Goal: Find specific page/section: Find specific page/section

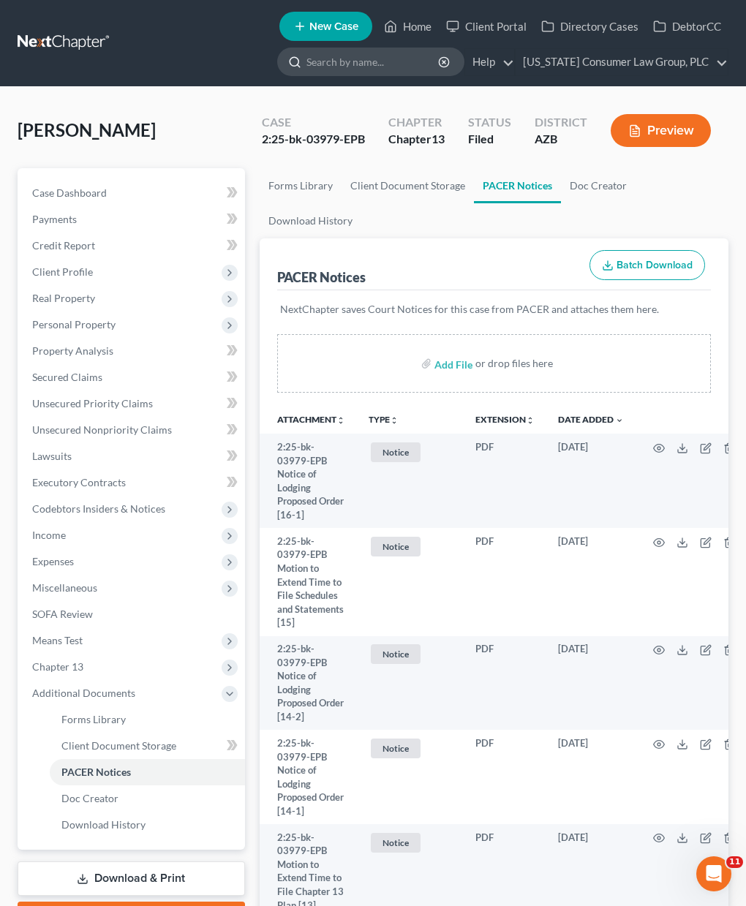
click at [385, 61] on input "search" at bounding box center [374, 61] width 134 height 27
type input "[PERSON_NAME]"
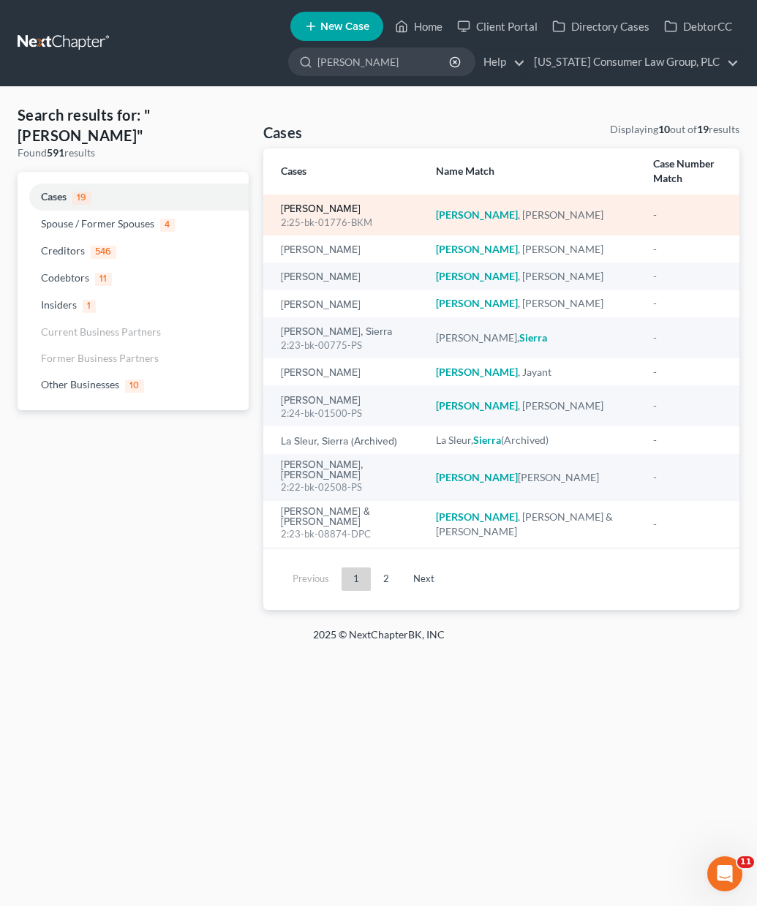
click at [314, 204] on link "[PERSON_NAME]" at bounding box center [321, 209] width 80 height 10
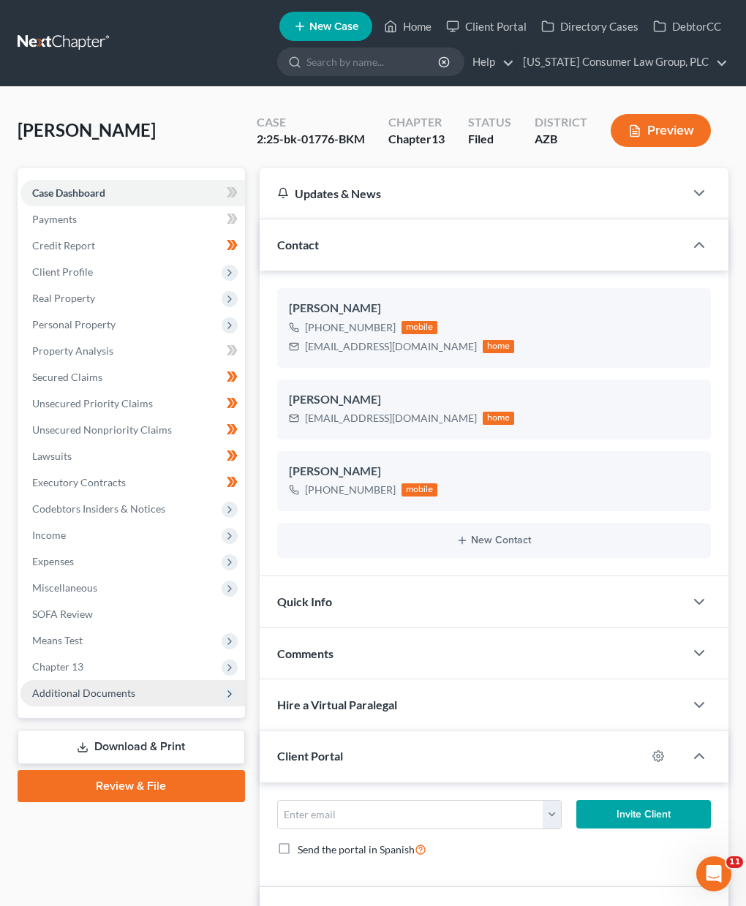
click at [86, 690] on span "Additional Documents" at bounding box center [83, 693] width 103 height 12
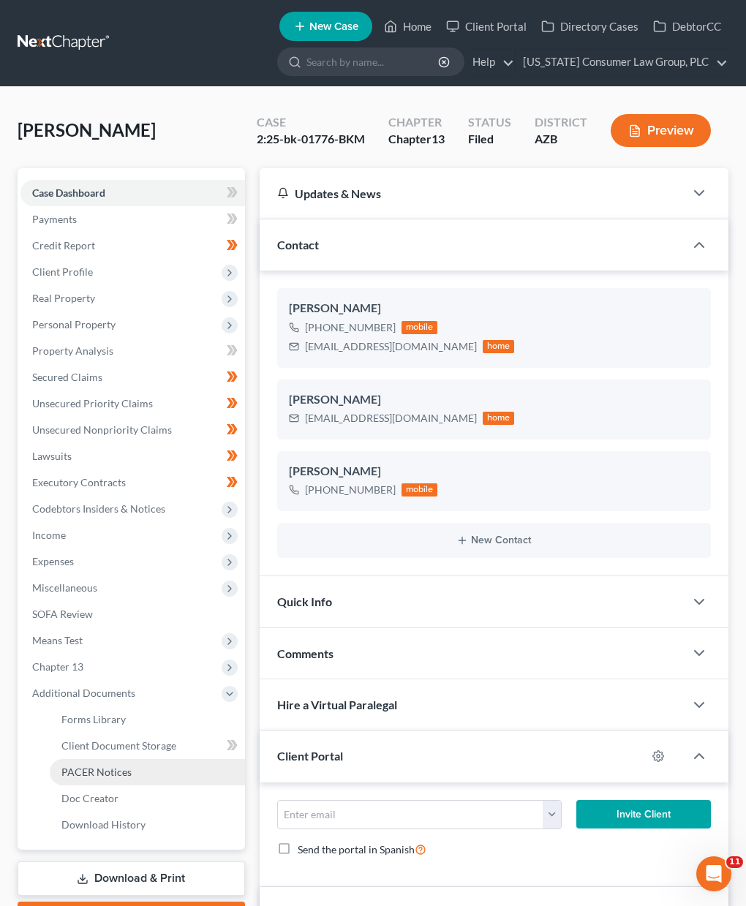
click at [99, 778] on span "PACER Notices" at bounding box center [96, 772] width 70 height 12
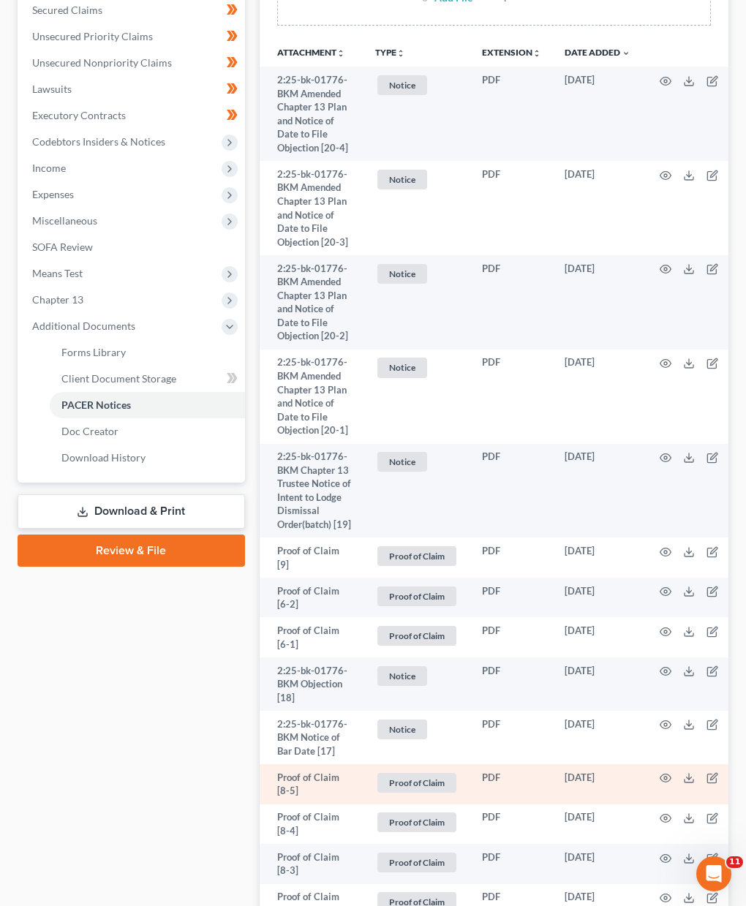
scroll to position [366, 0]
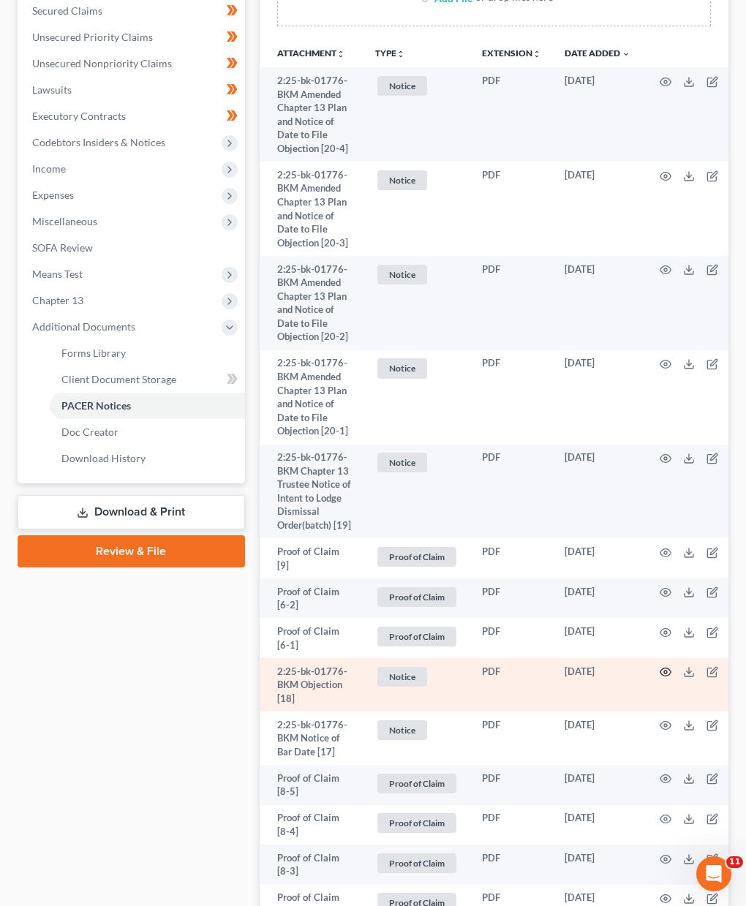
click at [667, 671] on circle "button" at bounding box center [665, 672] width 3 height 3
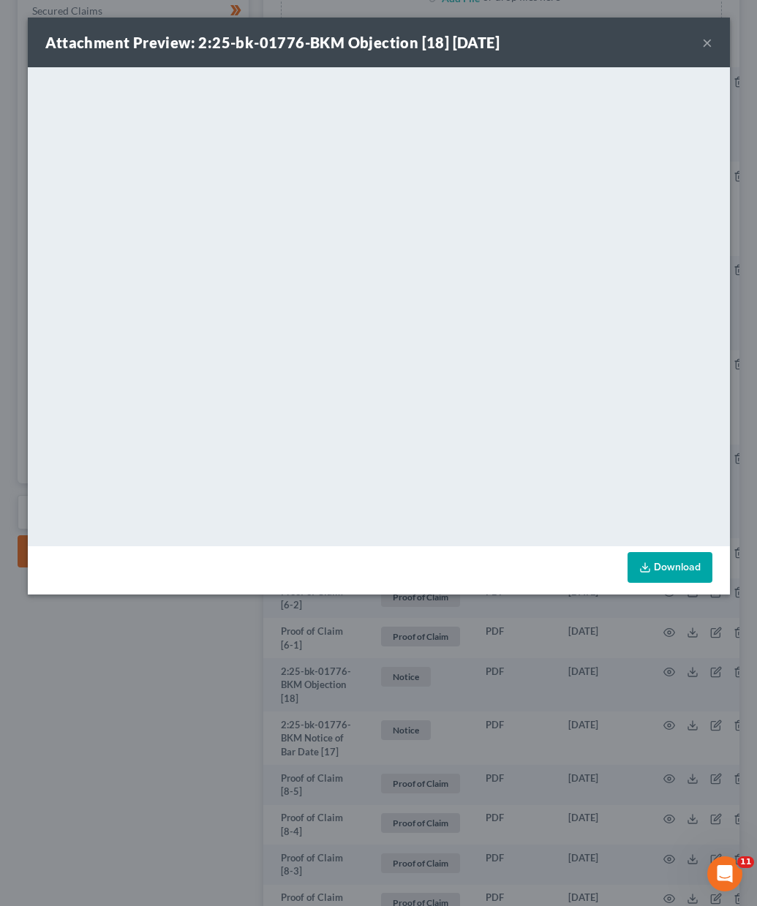
click at [706, 43] on button "×" at bounding box center [707, 43] width 10 height 18
